Goal: Task Accomplishment & Management: Use online tool/utility

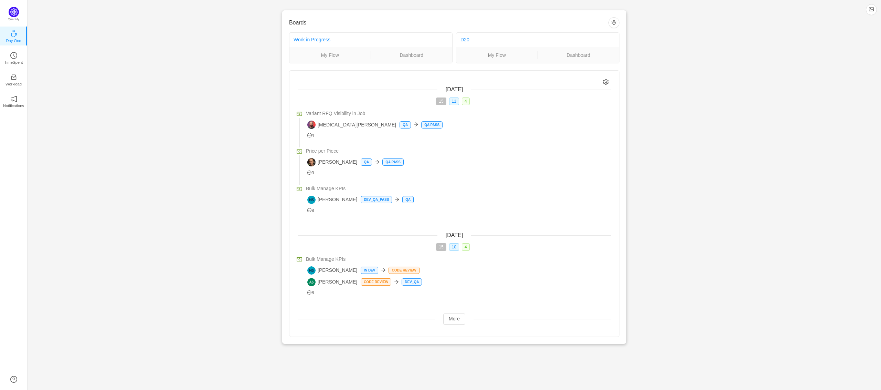
click at [108, 61] on div "Boards Work in Progress My Flow Dashboard D20 My Flow Dashboard Today 15 11 4 V…" at bounding box center [454, 177] width 853 height 354
click at [17, 59] on p "TimeSpent" at bounding box center [13, 62] width 19 height 6
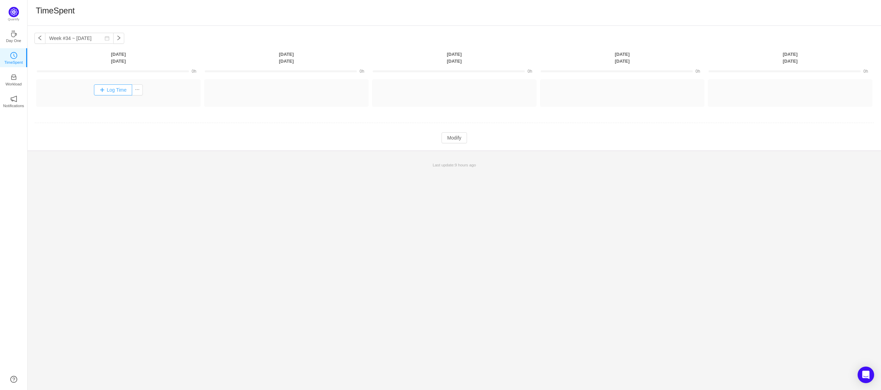
click at [120, 91] on button "Log Time" at bounding box center [113, 89] width 38 height 11
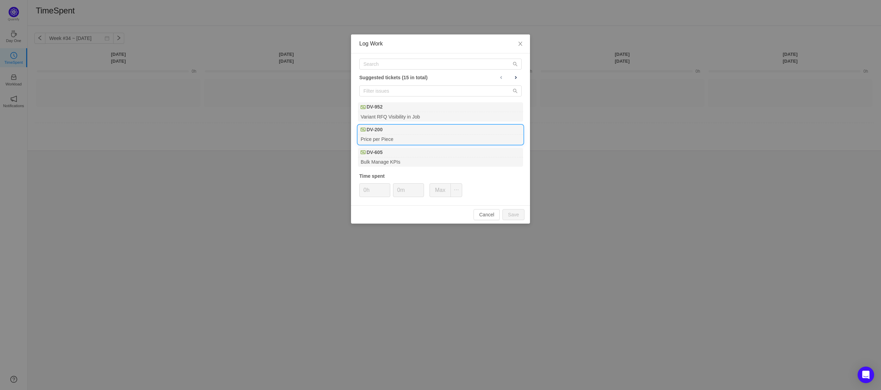
click at [391, 133] on div "DV-200" at bounding box center [440, 130] width 165 height 10
click at [385, 65] on input "text" at bounding box center [440, 63] width 162 height 11
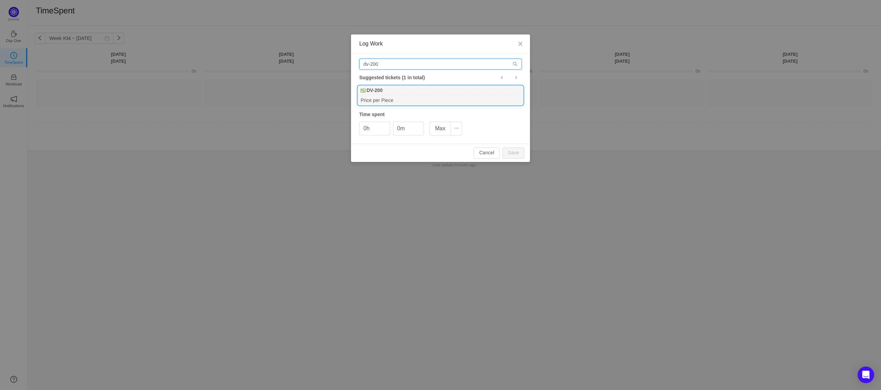
type input "dv-200"
click at [404, 88] on div "DV-200" at bounding box center [440, 91] width 165 height 10
click at [520, 46] on icon "icon: close" at bounding box center [521, 44] width 6 height 6
type input "0h"
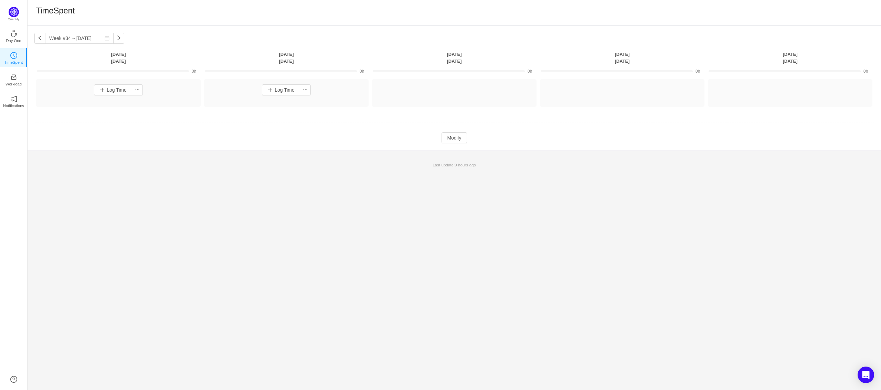
drag, startPoint x: 310, startPoint y: 99, endPoint x: 305, endPoint y: 98, distance: 4.5
click at [310, 99] on div "Log Time" at bounding box center [286, 93] width 164 height 28
click at [283, 92] on button "Log Time" at bounding box center [281, 89] width 38 height 11
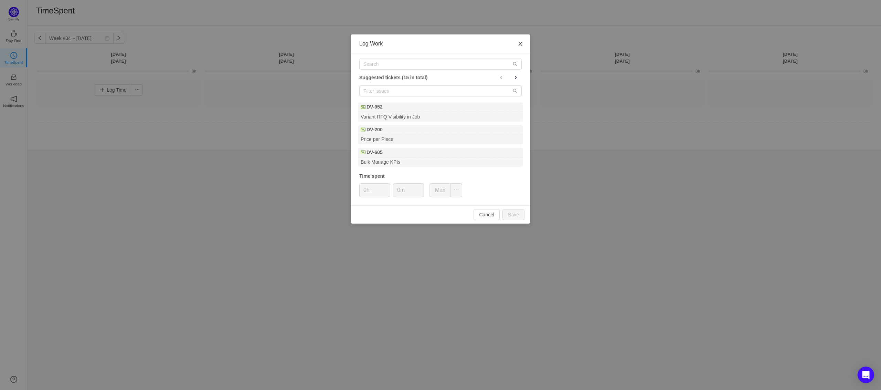
click at [521, 43] on icon "icon: close" at bounding box center [521, 44] width 6 height 6
